Goal: Book appointment/travel/reservation

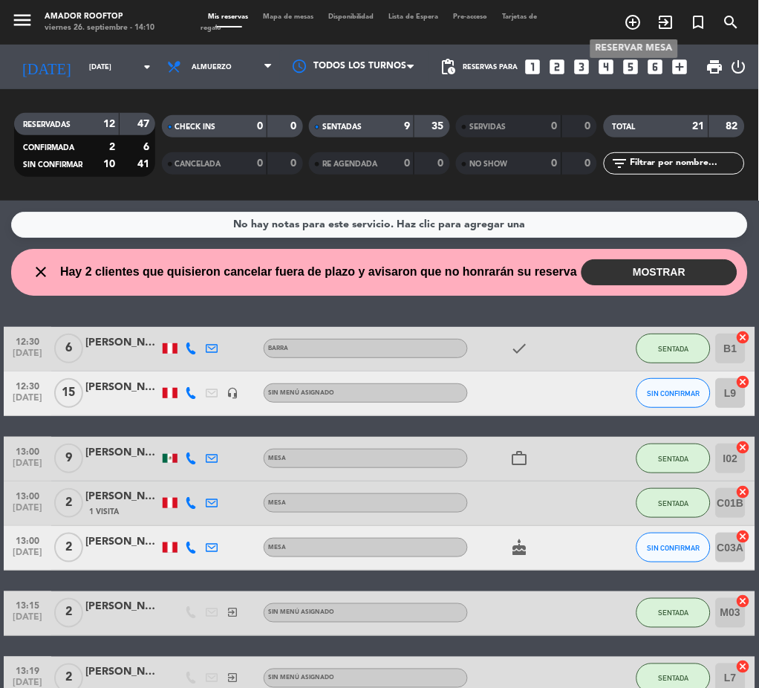
click at [634, 19] on icon "add_circle_outline" at bounding box center [634, 22] width 18 height 18
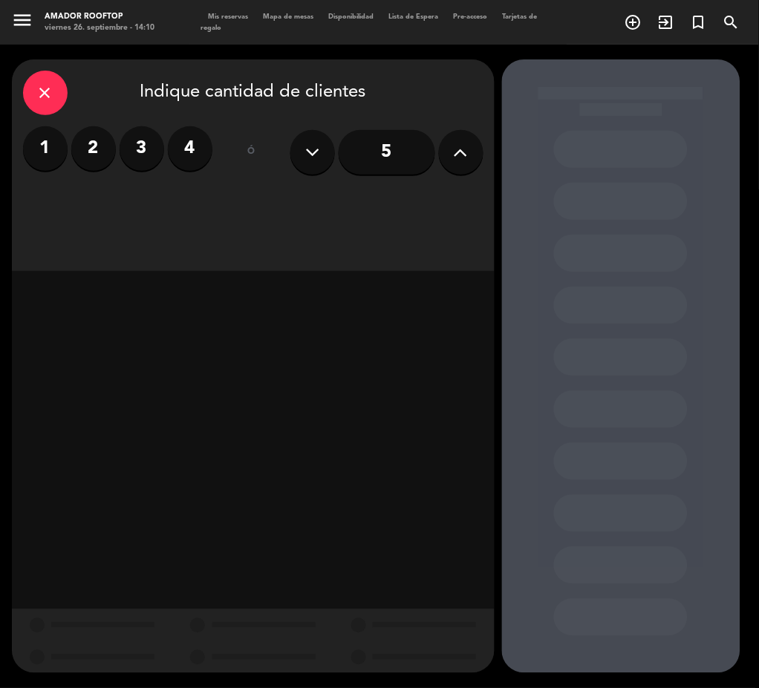
click at [470, 150] on button at bounding box center [461, 152] width 45 height 45
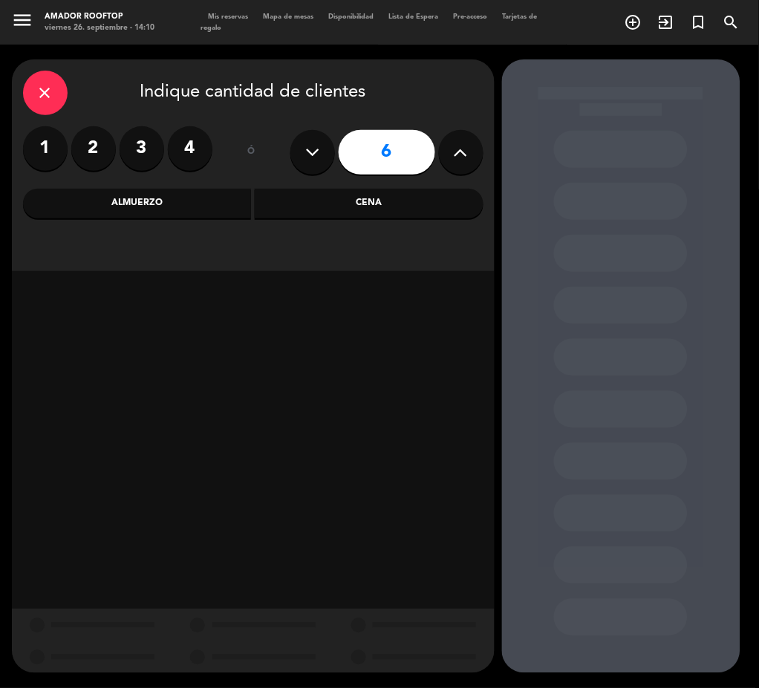
click at [470, 150] on button at bounding box center [461, 152] width 45 height 45
type input "8"
click at [203, 198] on div "Almuerzo" at bounding box center [137, 204] width 229 height 30
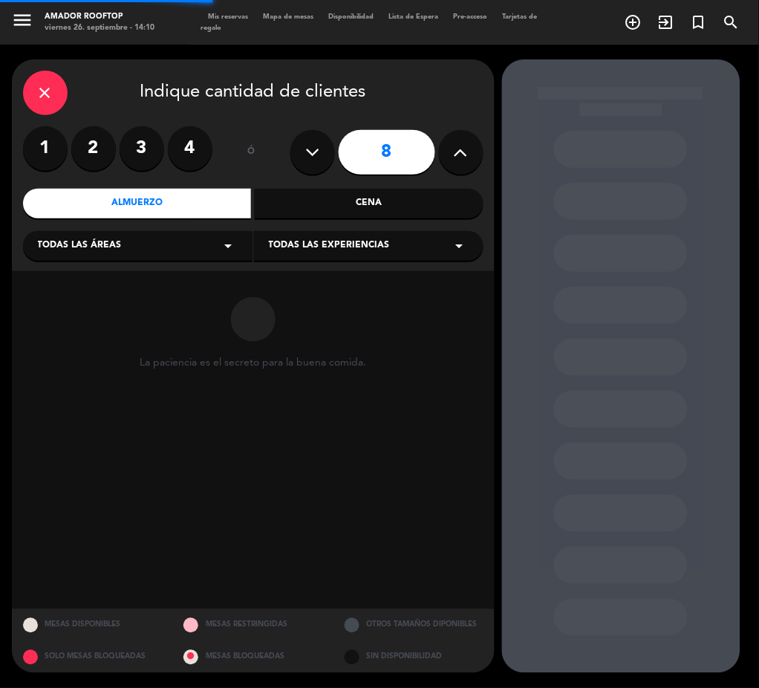
click at [111, 238] on span "Todas las áreas" at bounding box center [80, 245] width 84 height 15
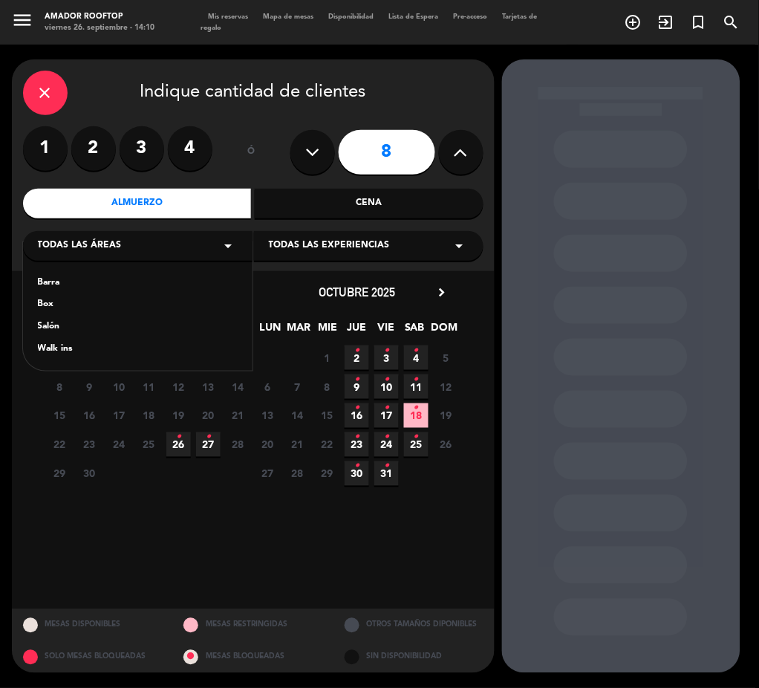
click at [196, 535] on calendar-double "chevron_left [DATE] LUN MAR MIE JUE VIE SAB DOM 1 2 3 4 5 6 7 8 9 10 11 12 13 1…" at bounding box center [253, 440] width 416 height 316
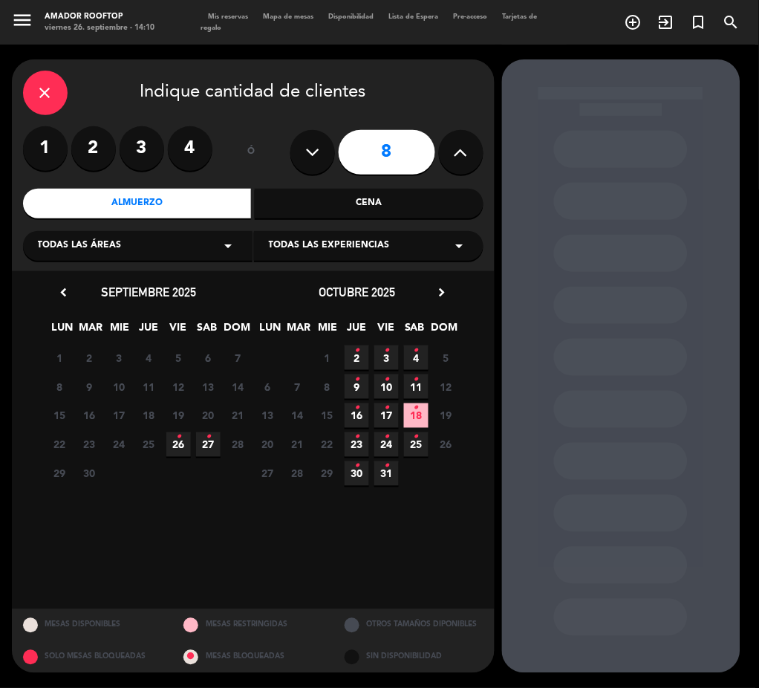
click at [131, 250] on div "Todas las áreas arrow_drop_down" at bounding box center [137, 246] width 229 height 30
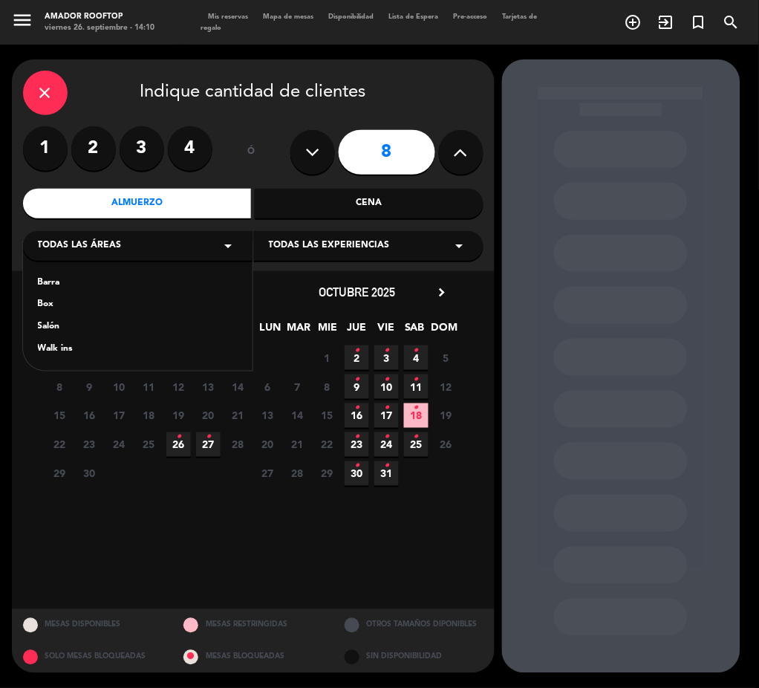
click at [54, 306] on div "Box" at bounding box center [138, 304] width 200 height 15
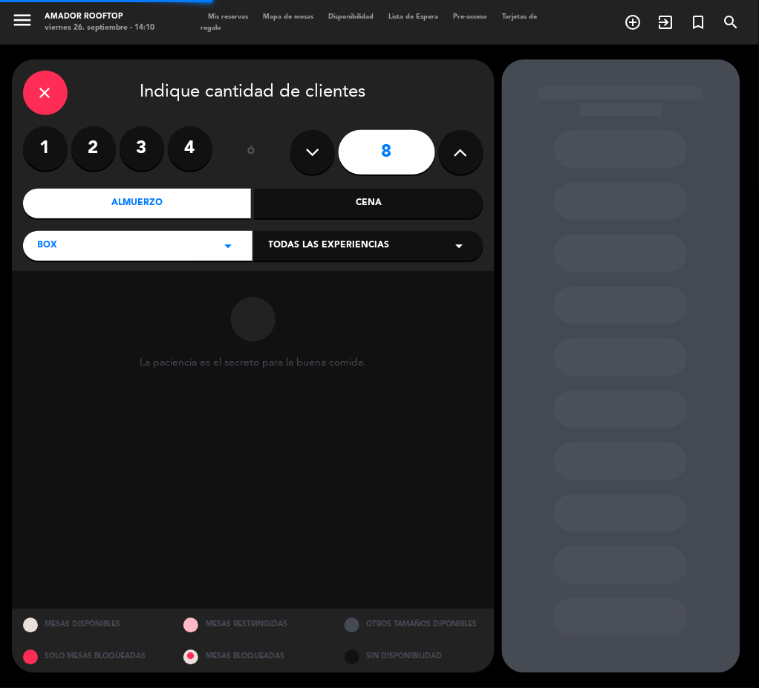
click at [314, 250] on span "Todas las experiencias" at bounding box center [329, 245] width 121 height 15
click at [290, 281] on div "[GEOGRAPHIC_DATA]" at bounding box center [369, 283] width 200 height 15
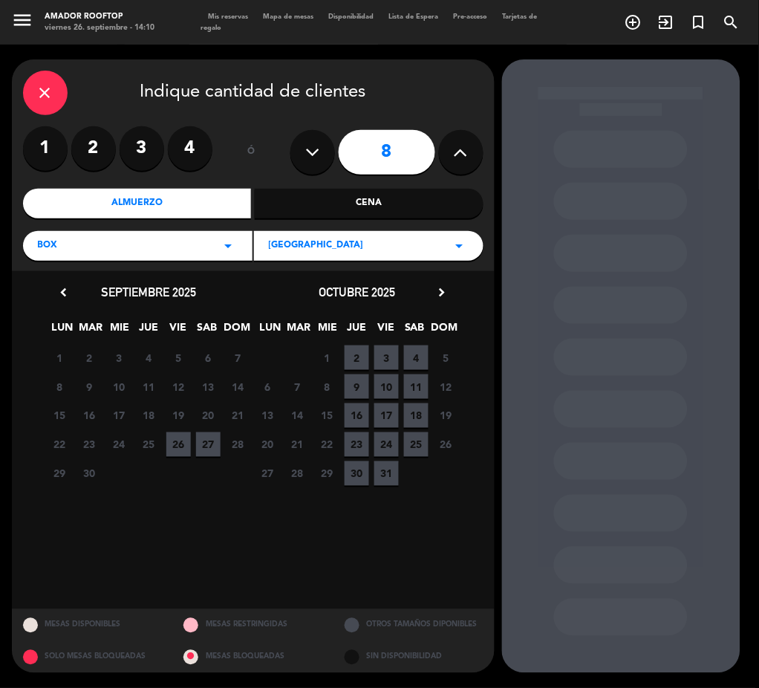
click at [46, 81] on div "close" at bounding box center [45, 93] width 45 height 45
